Goal: Transaction & Acquisition: Purchase product/service

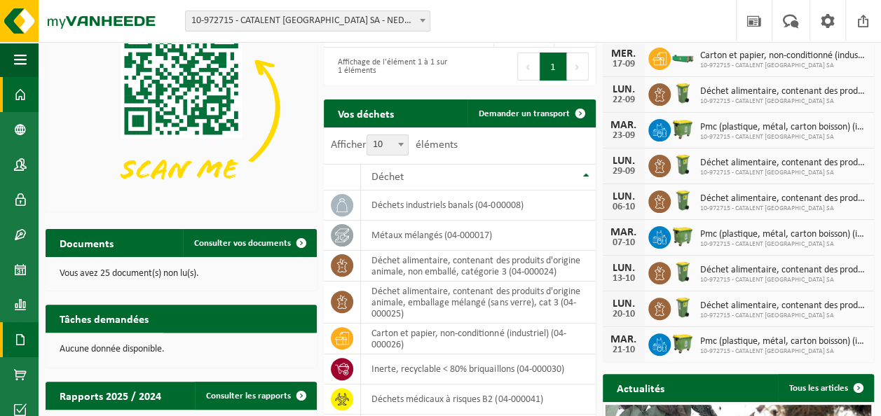
scroll to position [73, 0]
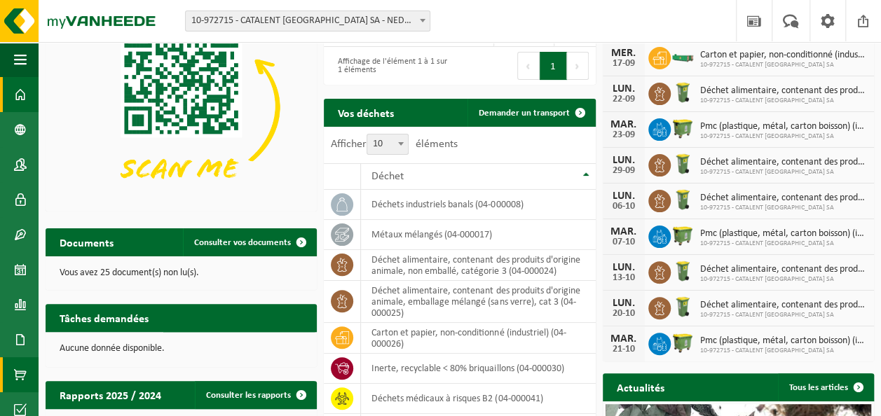
click at [12, 383] on link "Boutique en ligne" at bounding box center [19, 374] width 39 height 35
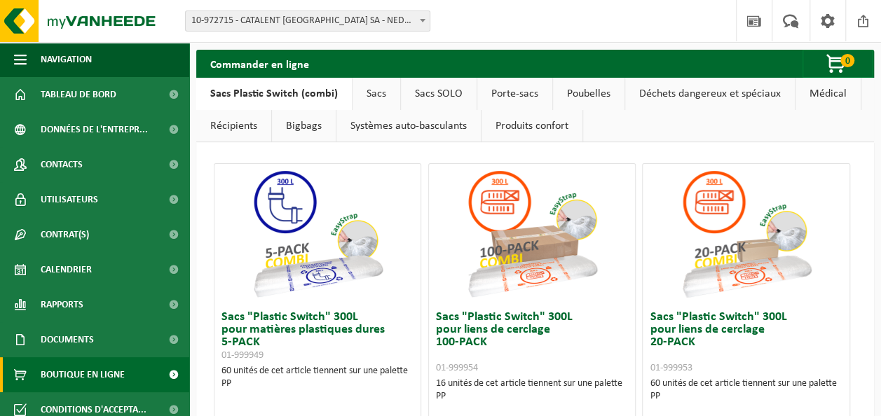
click at [586, 99] on link "Poubelles" at bounding box center [588, 94] width 71 height 32
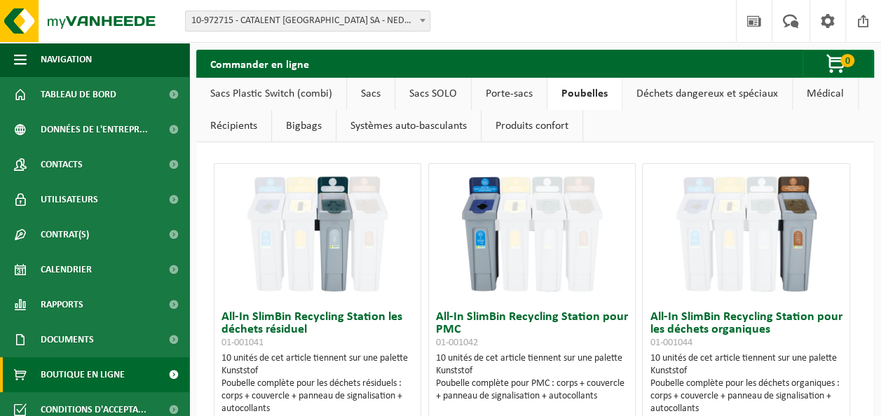
click at [659, 96] on link "Déchets dangereux et spéciaux" at bounding box center [707, 94] width 170 height 32
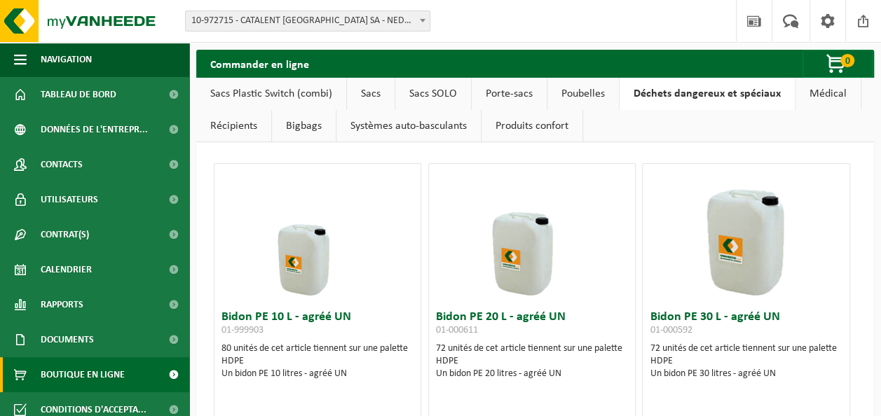
click at [806, 95] on link "Médical" at bounding box center [827, 94] width 65 height 32
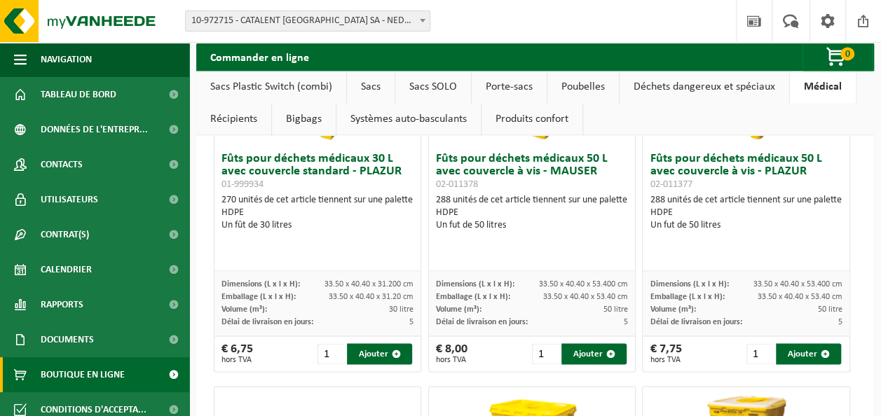
scroll to position [914, 0]
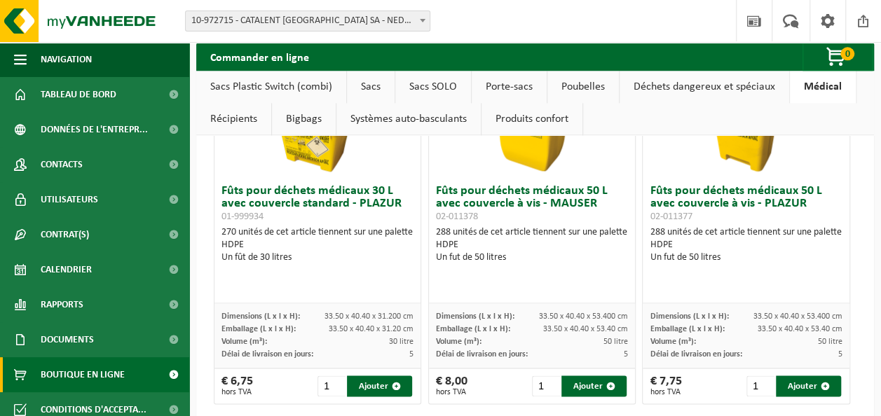
click at [715, 149] on img at bounding box center [746, 108] width 140 height 140
click at [731, 142] on img at bounding box center [746, 108] width 140 height 140
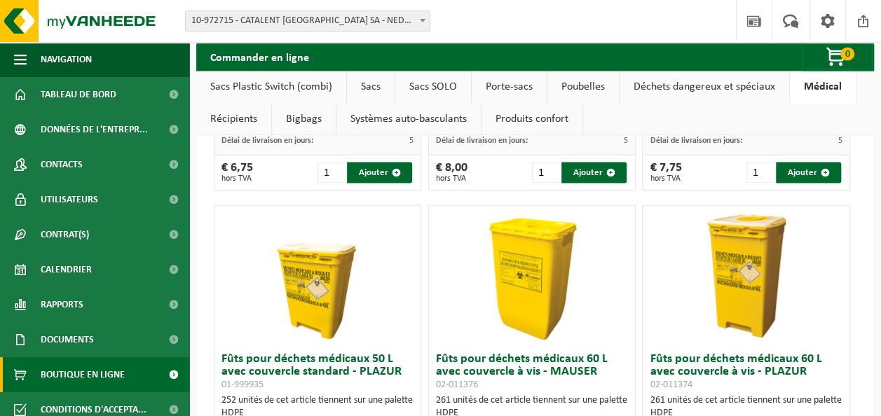
click at [326, 290] on img at bounding box center [317, 275] width 140 height 140
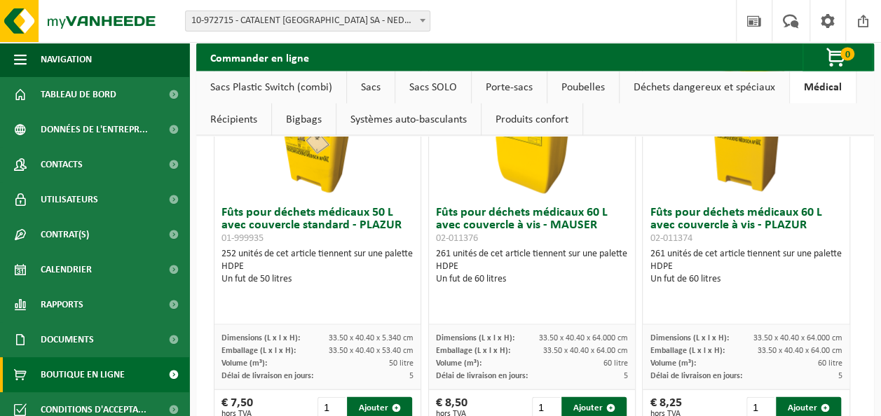
scroll to position [1273, 0]
click at [495, 212] on h3 "Fûts pour déchets médicaux 60 L avec couvercle à vis - MAUSER 02-011376" at bounding box center [532, 226] width 193 height 38
click at [493, 244] on div "Fûts pour déchets médicaux 60 L avec couvercle à vis - MAUSER 02-011376 261 uni…" at bounding box center [532, 262] width 207 height 125
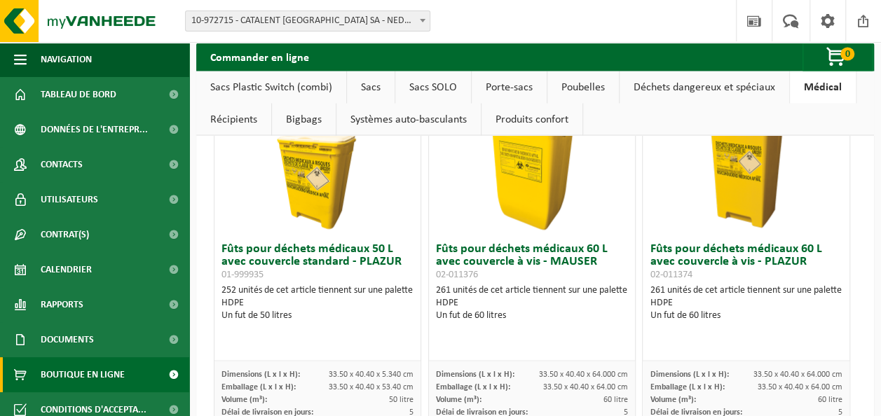
scroll to position [1232, 0]
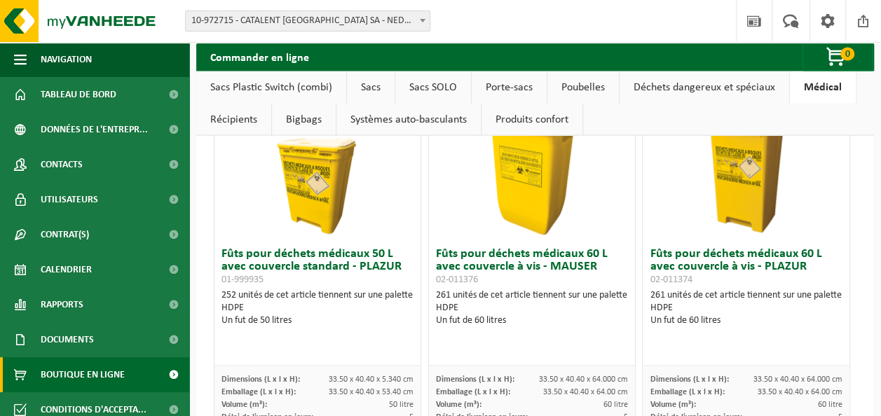
click at [521, 165] on img at bounding box center [532, 170] width 140 height 140
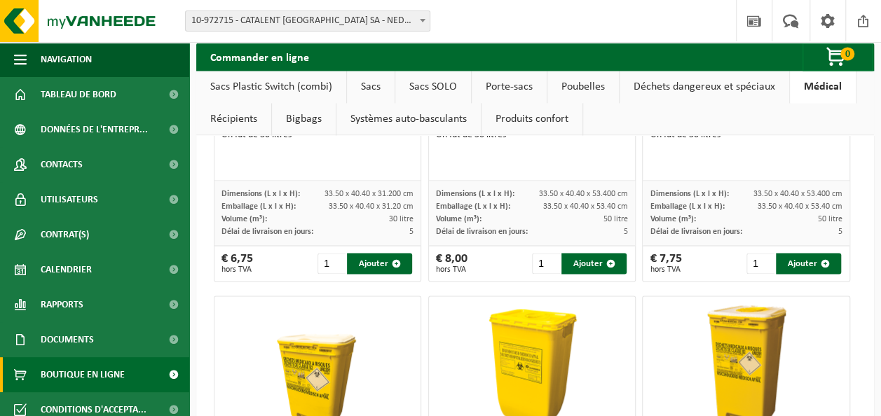
click at [554, 312] on img at bounding box center [532, 366] width 140 height 140
click at [534, 322] on img at bounding box center [532, 366] width 140 height 140
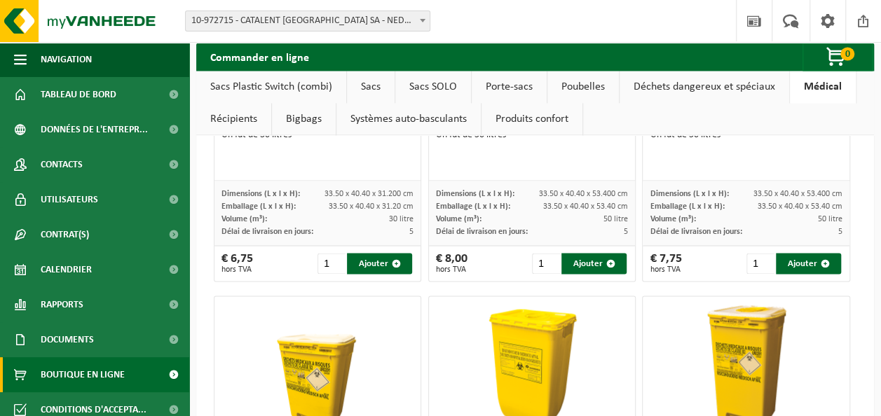
click at [534, 322] on img at bounding box center [532, 366] width 140 height 140
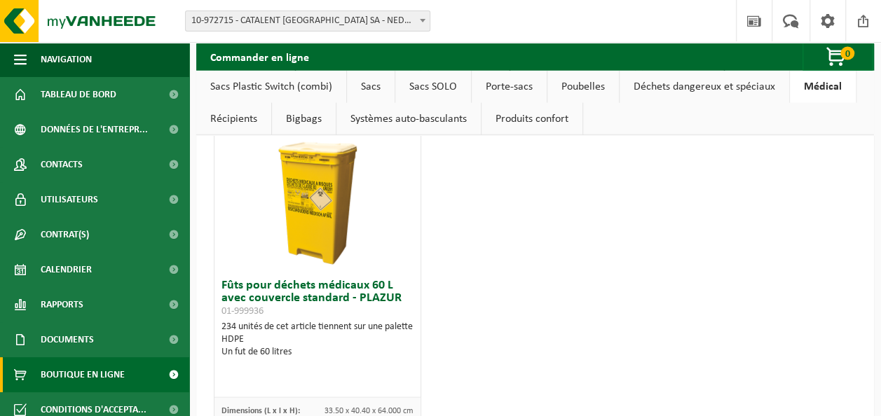
scroll to position [1581, 0]
